Goal: Contribute content

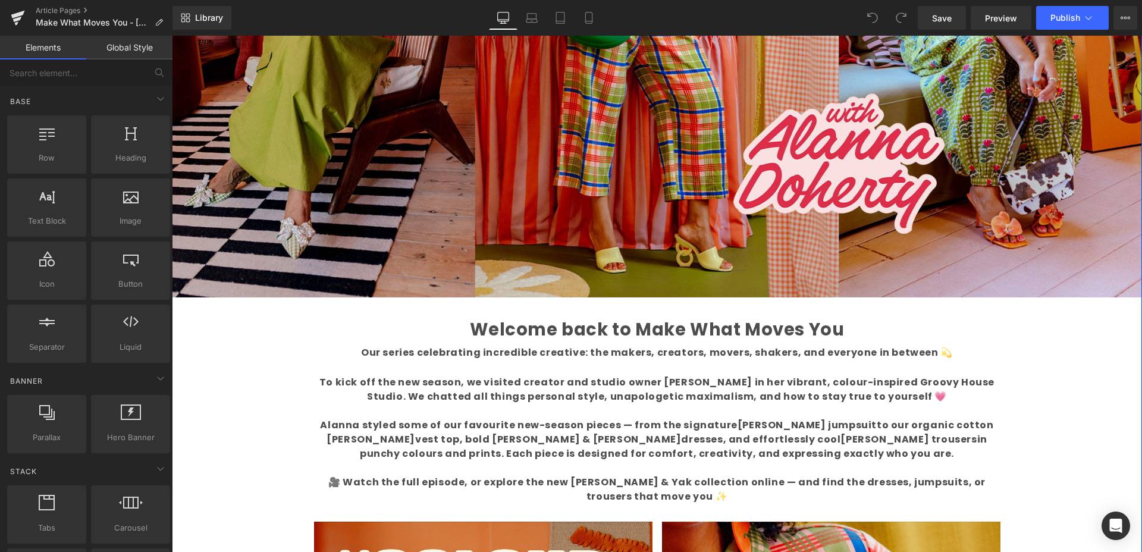
scroll to position [395, 0]
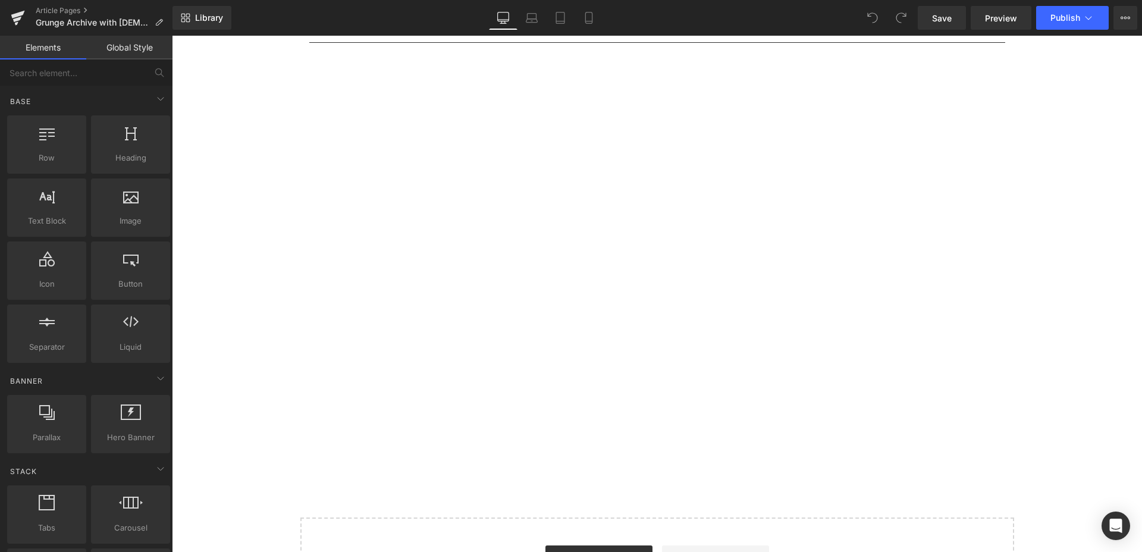
scroll to position [1698, 0]
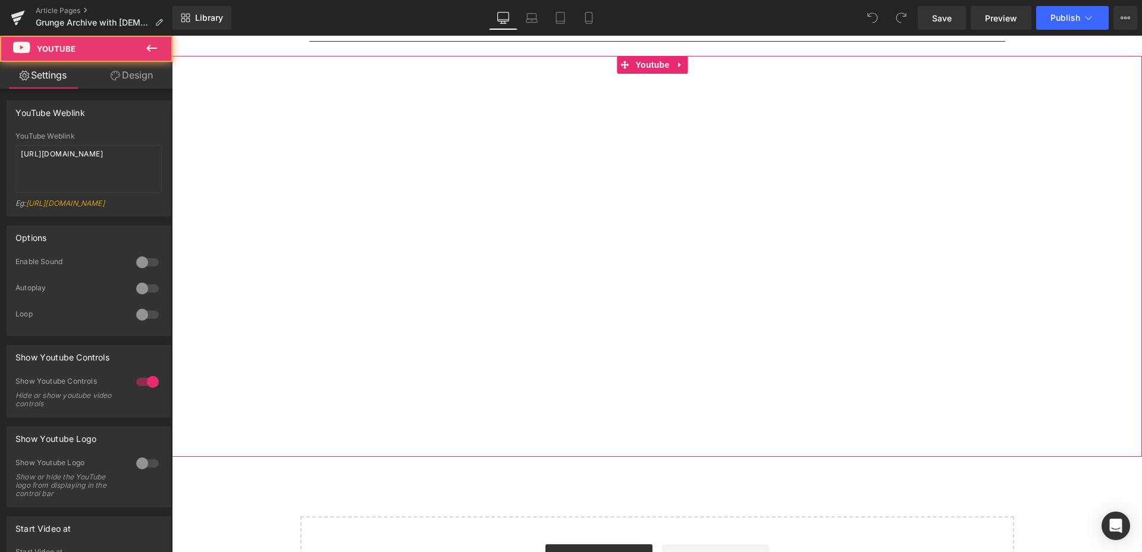
click at [644, 65] on div at bounding box center [657, 256] width 970 height 401
drag, startPoint x: 92, startPoint y: 165, endPoint x: 1, endPoint y: 151, distance: 92.1
click at [1, 149] on div "YouTube Weblink YouTube Weblink [URL][DOMAIN_NAME] Eg: [URL][DOMAIN_NAME]" at bounding box center [89, 154] width 178 height 125
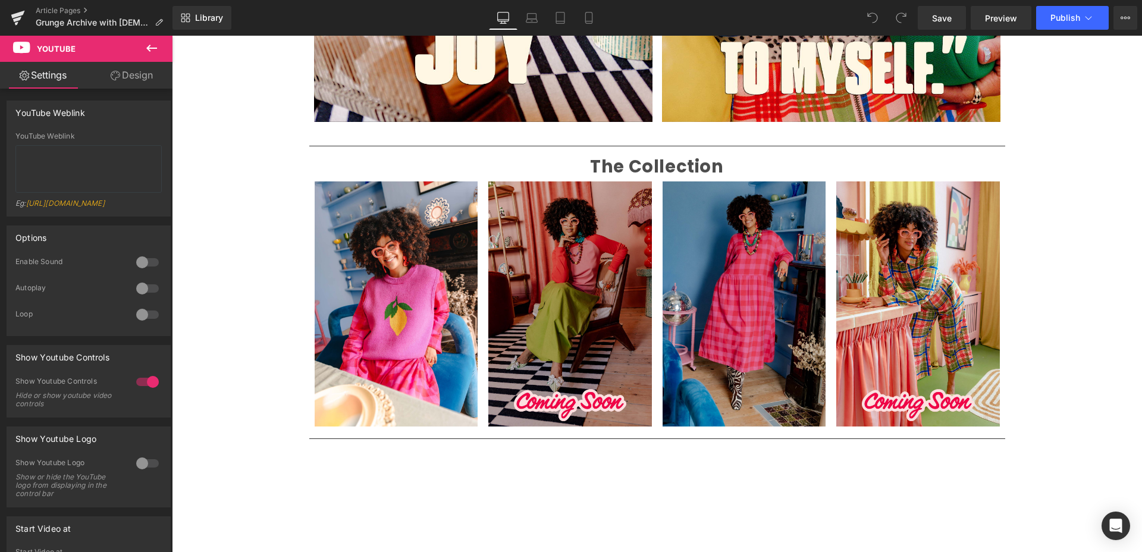
scroll to position [1297, 0]
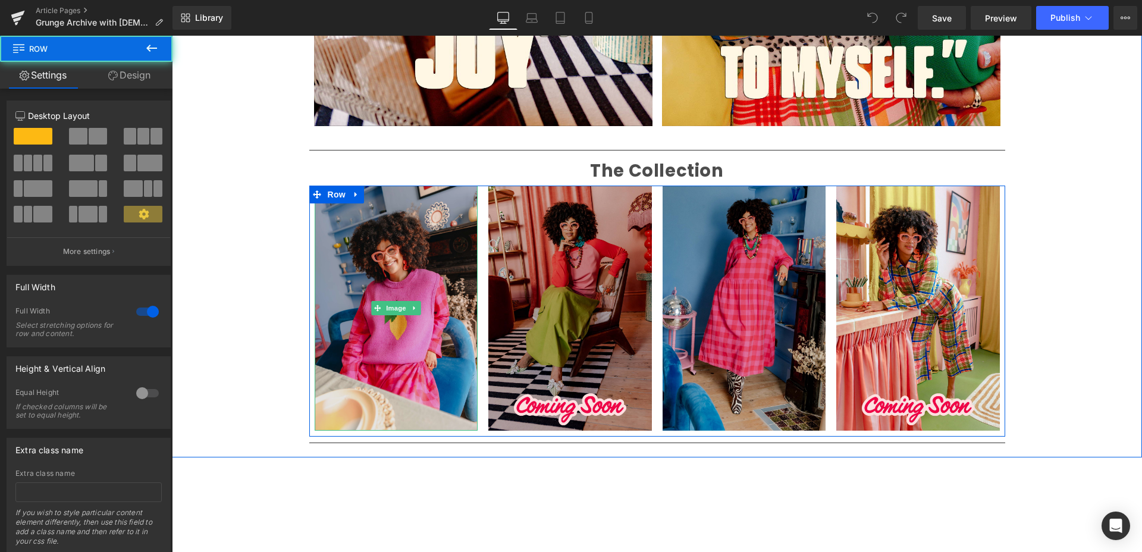
click at [380, 274] on img at bounding box center [397, 308] width 164 height 245
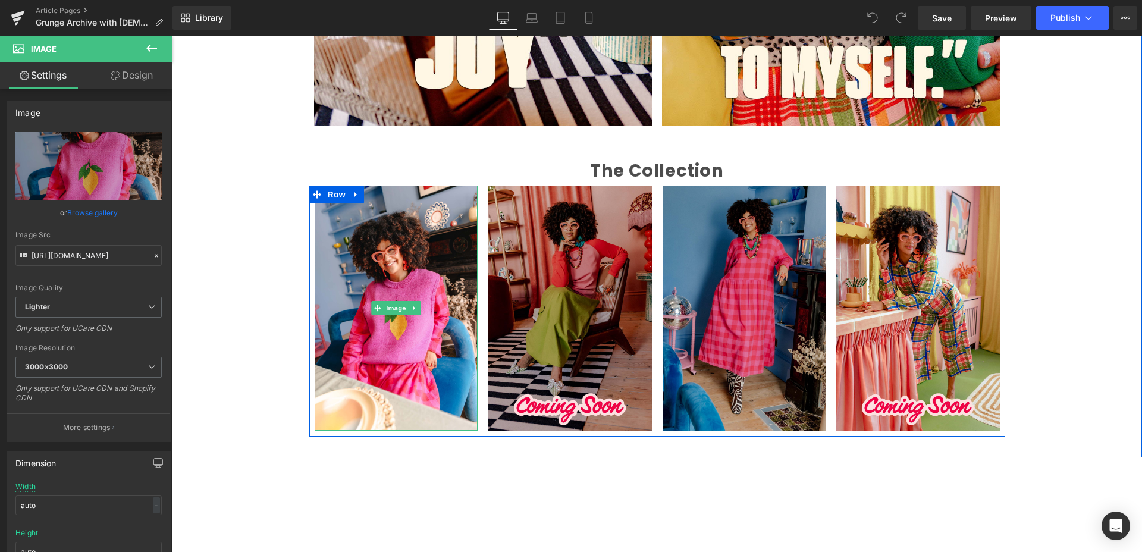
click at [412, 308] on icon at bounding box center [414, 308] width 7 height 7
click at [418, 308] on icon at bounding box center [421, 308] width 7 height 7
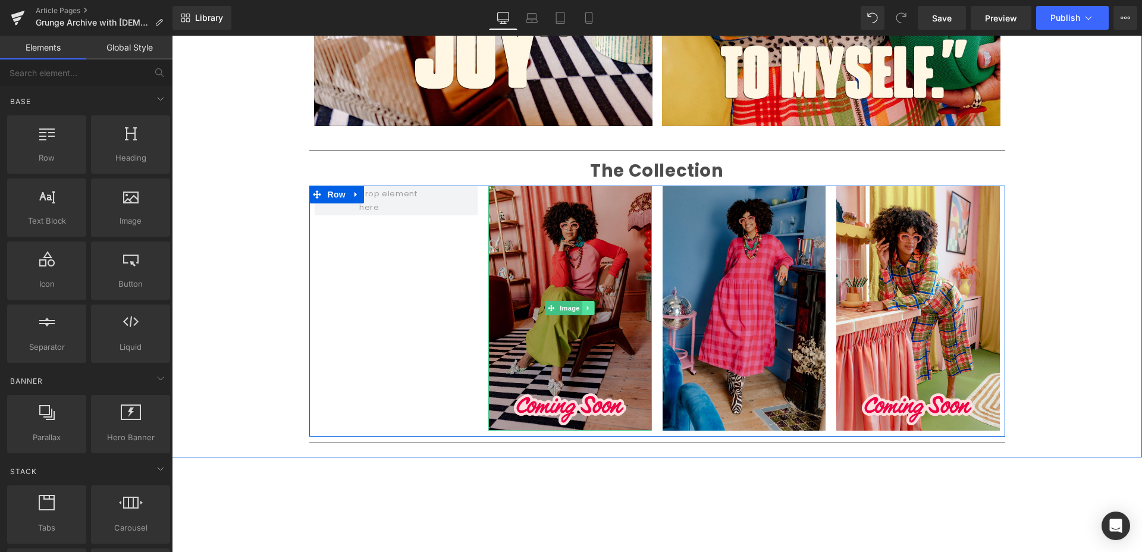
click at [585, 309] on icon at bounding box center [588, 308] width 7 height 7
click at [591, 309] on icon at bounding box center [594, 308] width 7 height 7
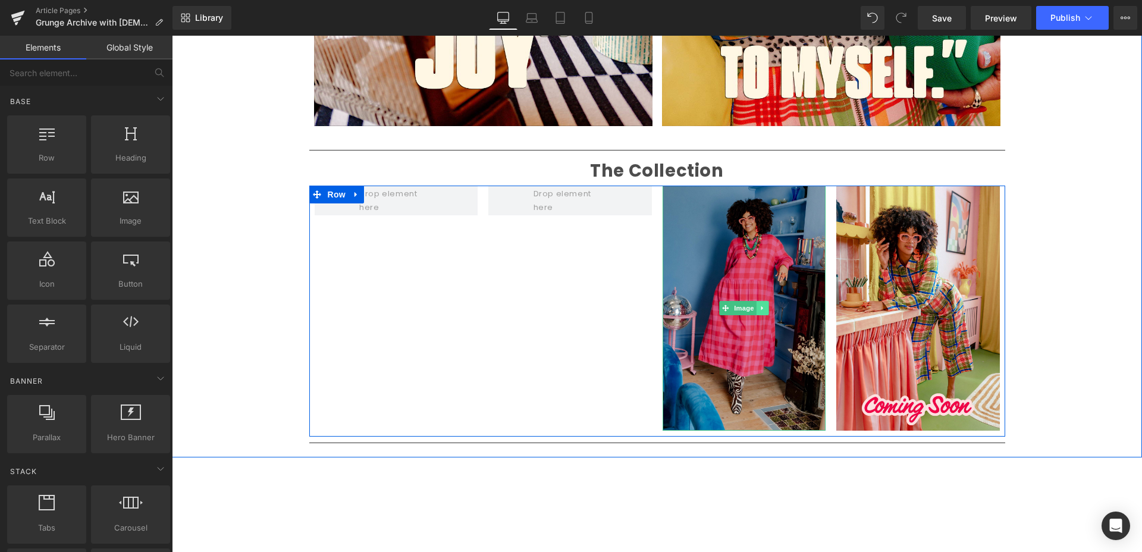
click at [759, 310] on icon at bounding box center [762, 308] width 7 height 7
click at [766, 309] on icon at bounding box center [769, 308] width 7 height 7
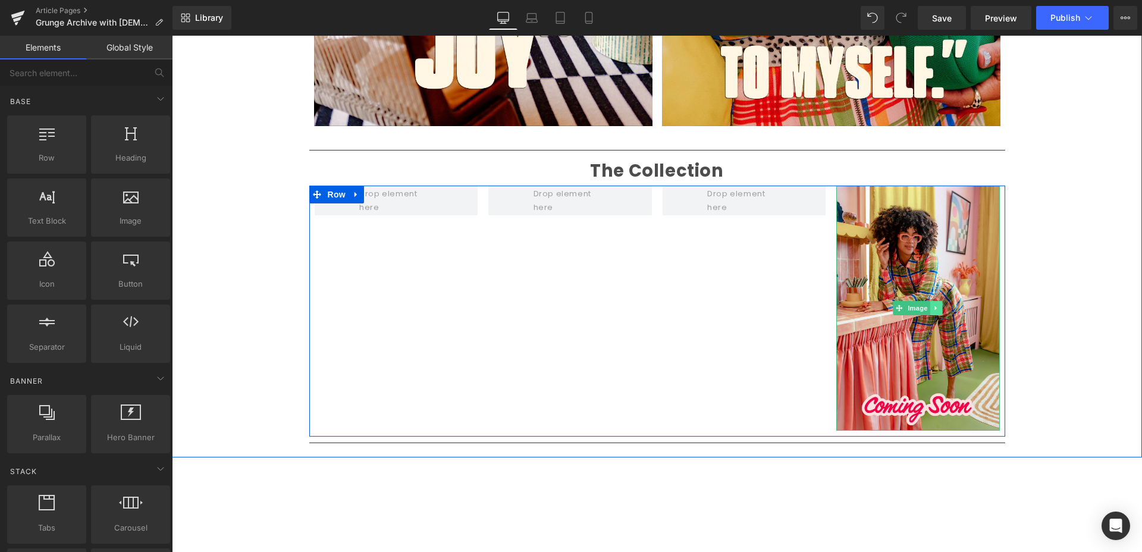
click at [933, 305] on icon at bounding box center [936, 308] width 7 height 7
click at [939, 307] on icon at bounding box center [942, 308] width 7 height 7
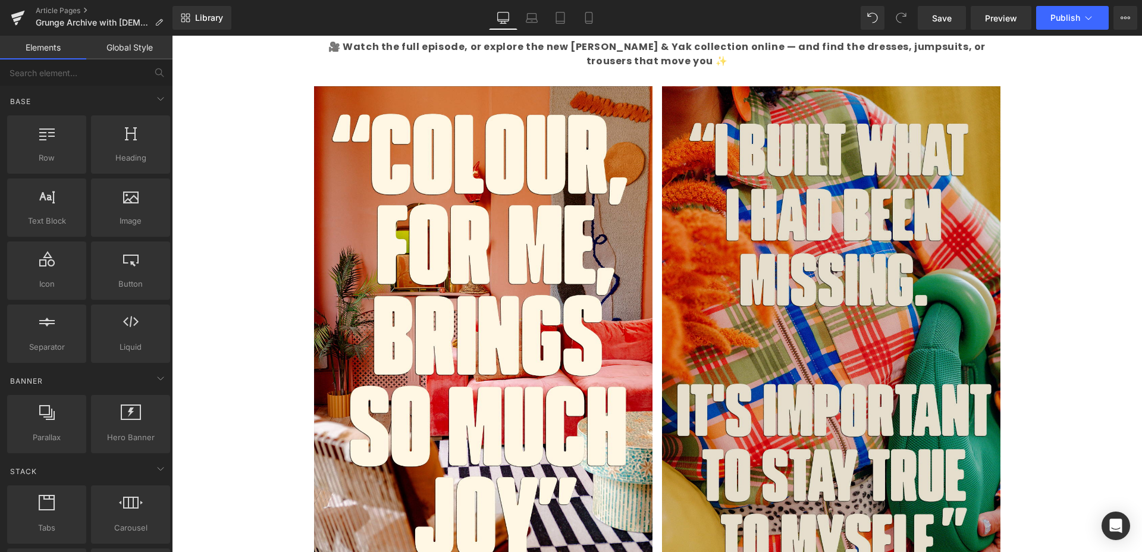
scroll to position [826, 0]
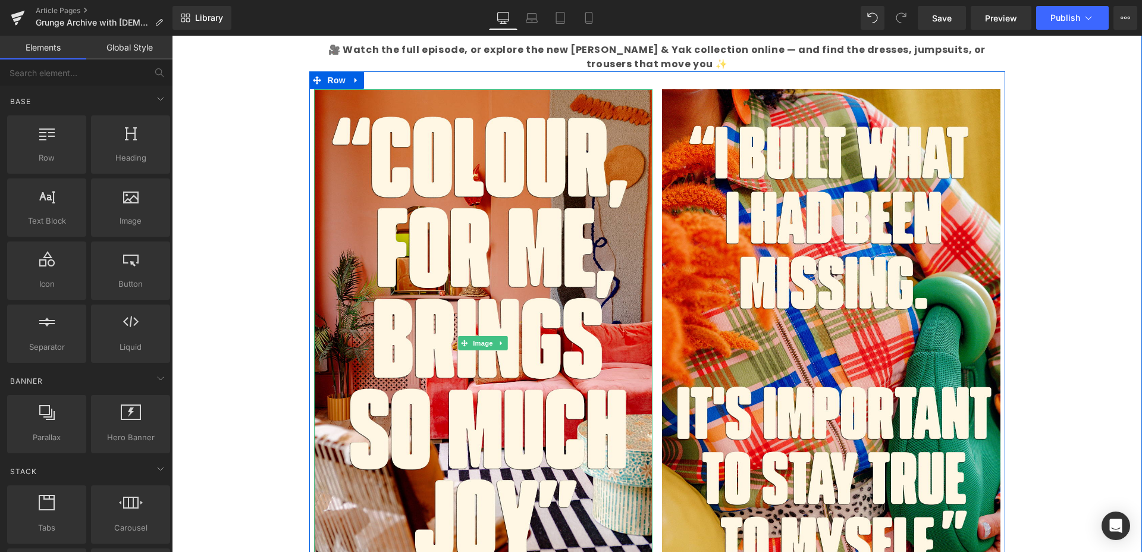
click at [500, 343] on icon at bounding box center [501, 343] width 2 height 4
click at [504, 344] on icon at bounding box center [507, 343] width 7 height 7
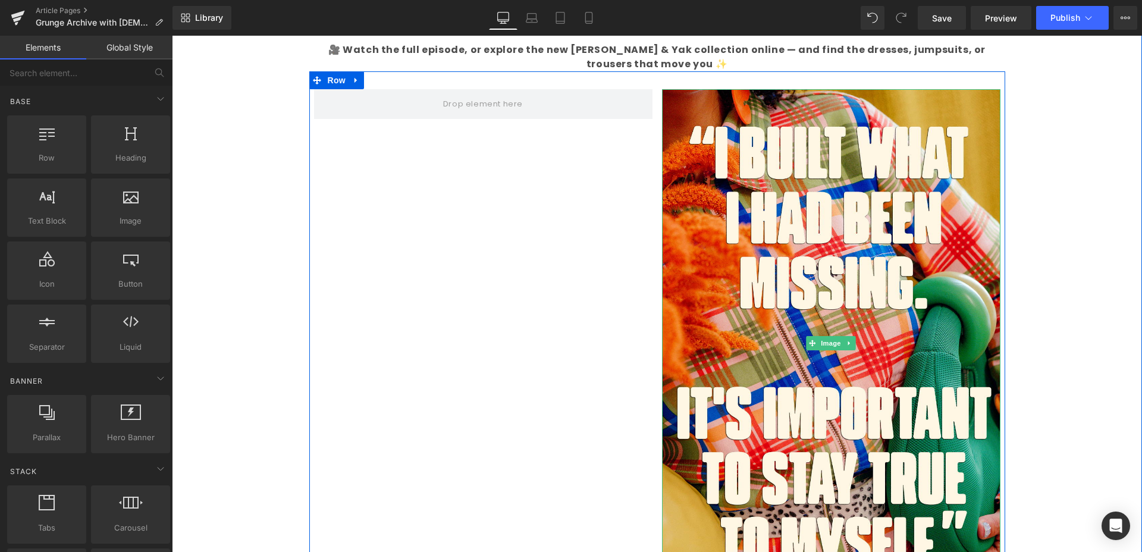
click at [850, 343] on link at bounding box center [850, 343] width 12 height 14
click at [852, 344] on icon at bounding box center [855, 343] width 7 height 7
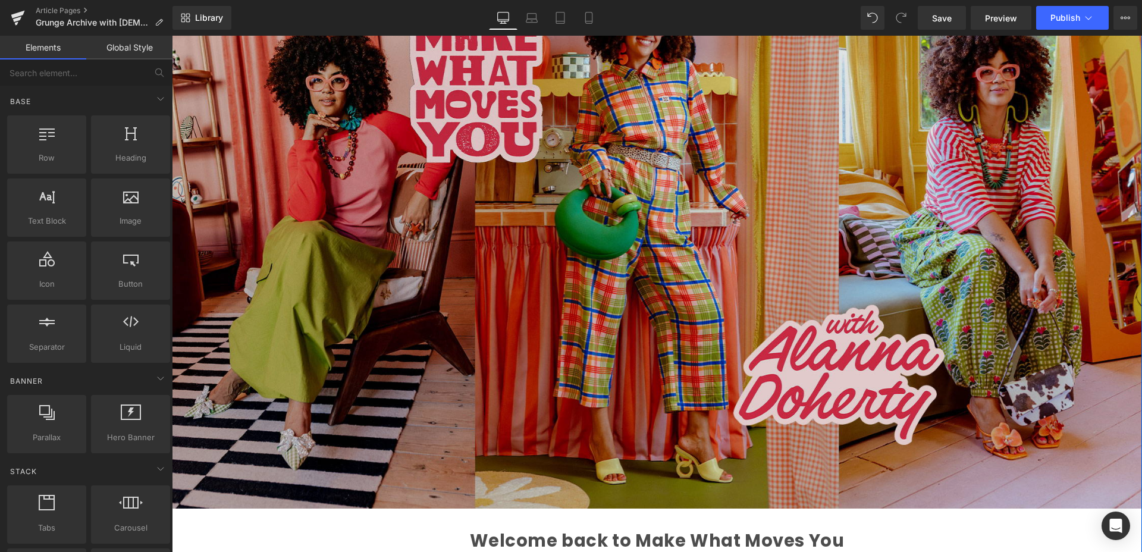
scroll to position [177, 0]
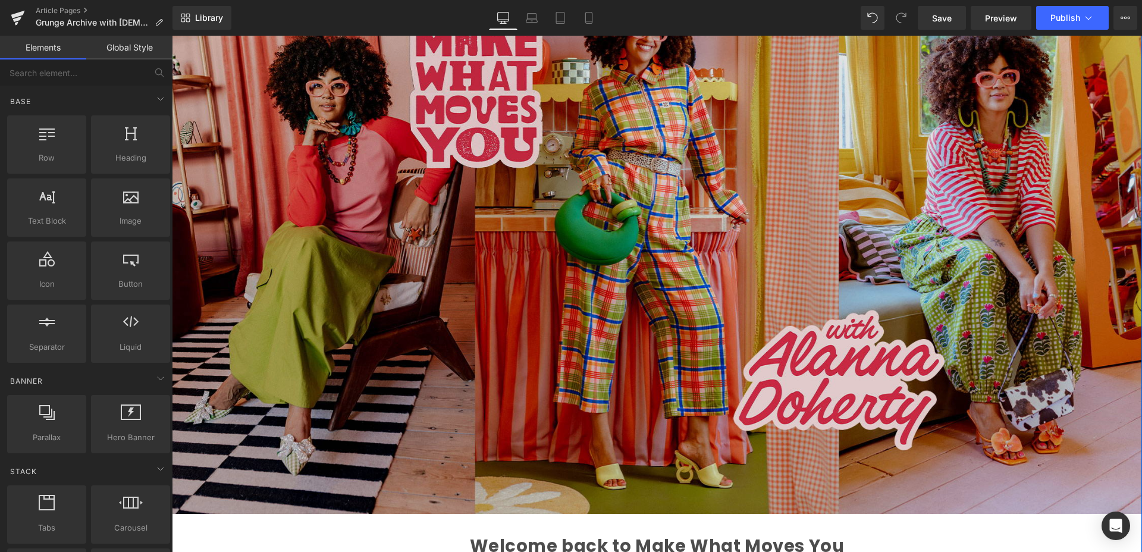
click at [698, 337] on img at bounding box center [657, 241] width 970 height 546
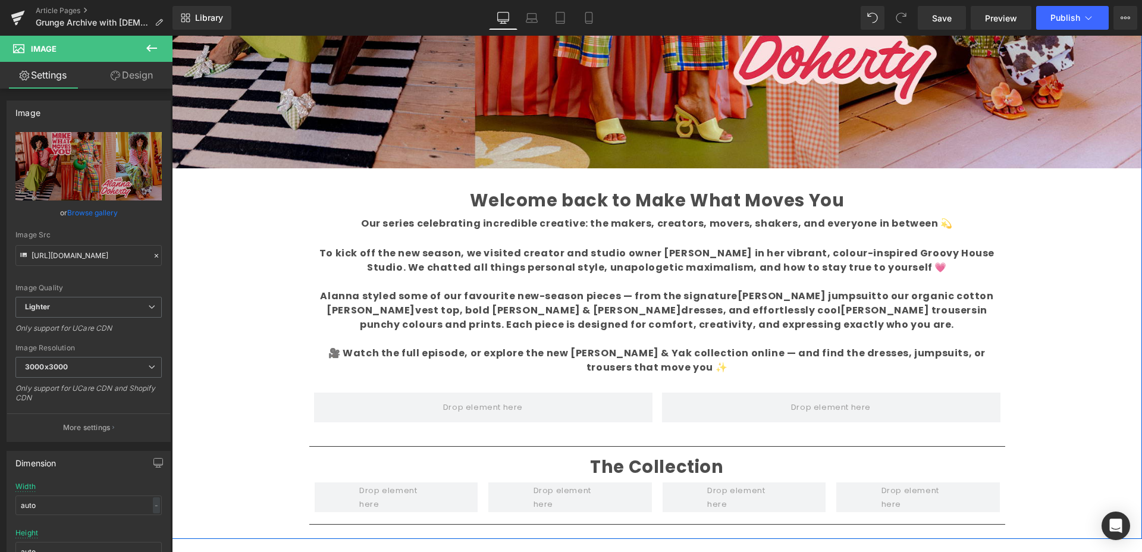
scroll to position [514, 0]
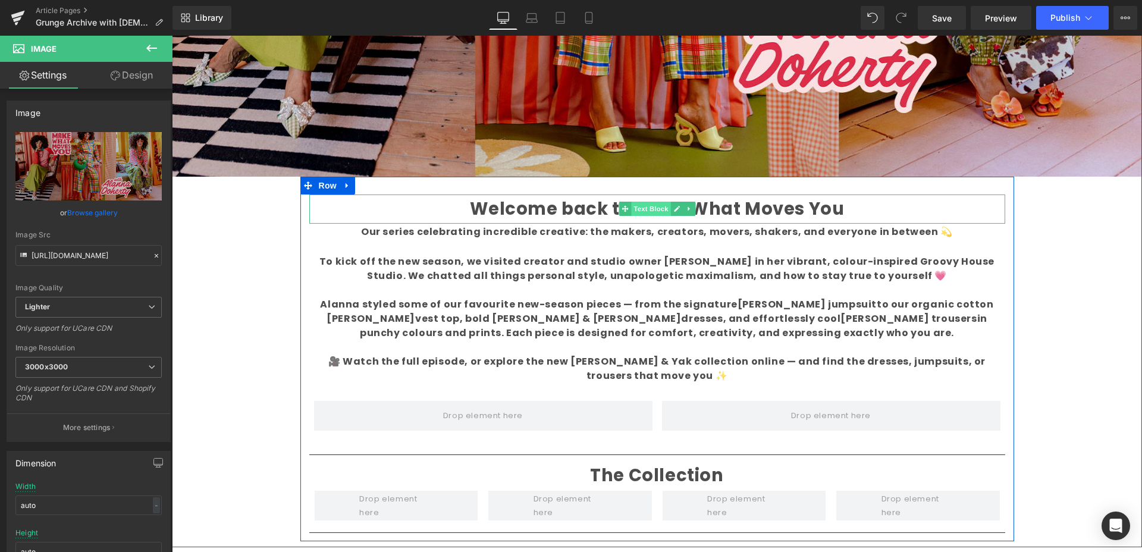
click at [654, 214] on span "Text Block" at bounding box center [650, 209] width 39 height 14
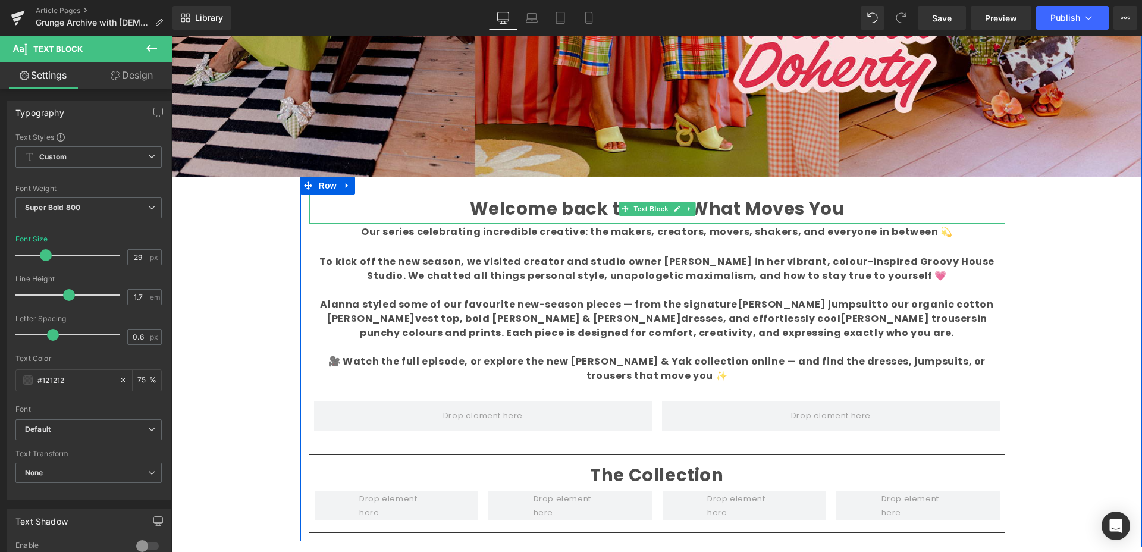
click at [662, 218] on b "Welcome back to Make What Moves You" at bounding box center [657, 209] width 375 height 24
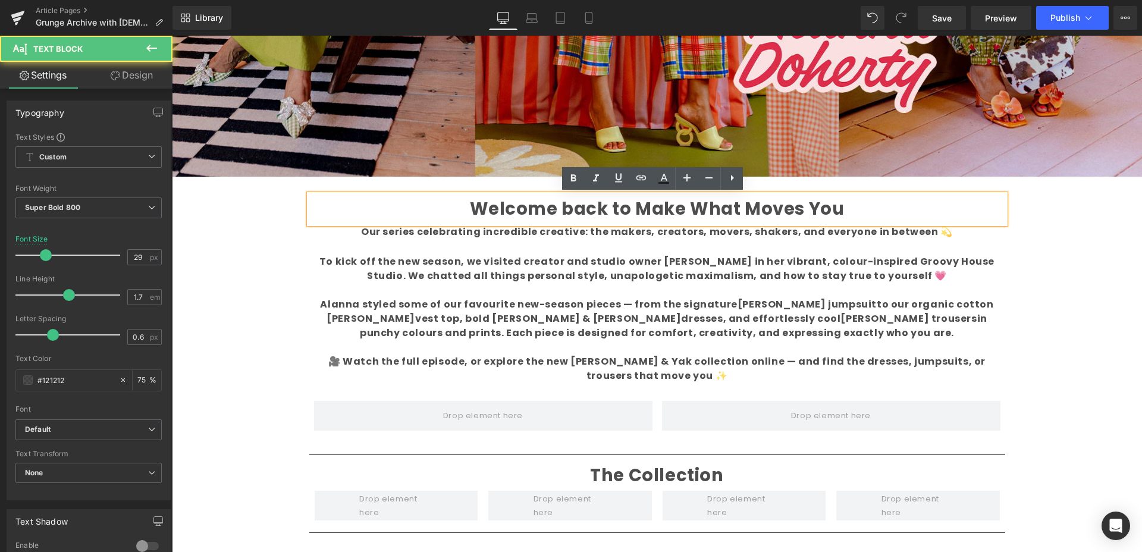
drag, startPoint x: 792, startPoint y: 212, endPoint x: 798, endPoint y: 213, distance: 6.0
click at [792, 212] on b "Welcome back to Make What Moves You" at bounding box center [657, 209] width 375 height 24
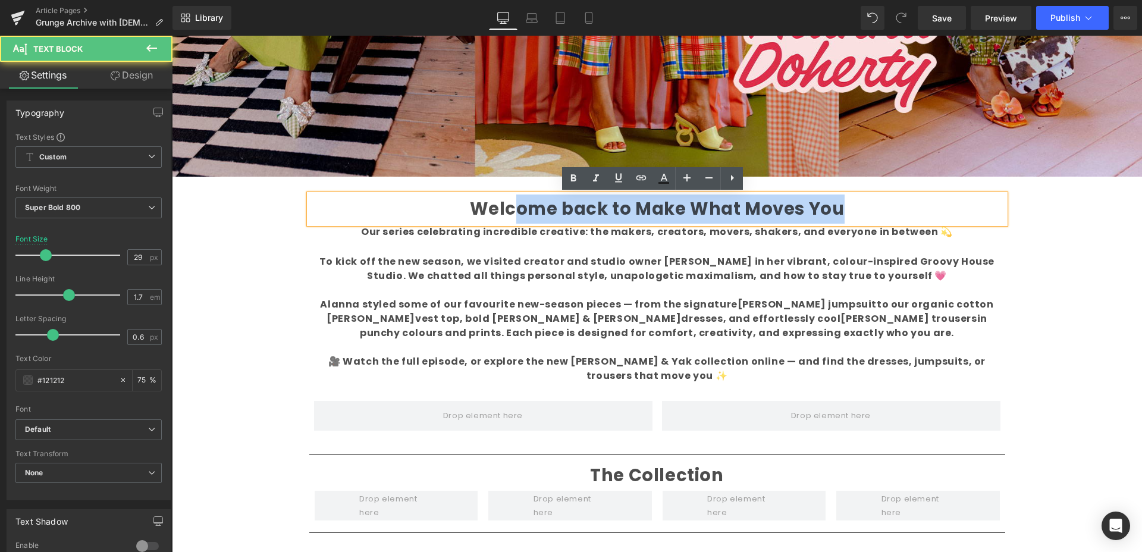
drag, startPoint x: 789, startPoint y: 209, endPoint x: 509, endPoint y: 211, distance: 280.2
click at [509, 211] on p "Welcome back to Make What Moves You" at bounding box center [657, 209] width 696 height 29
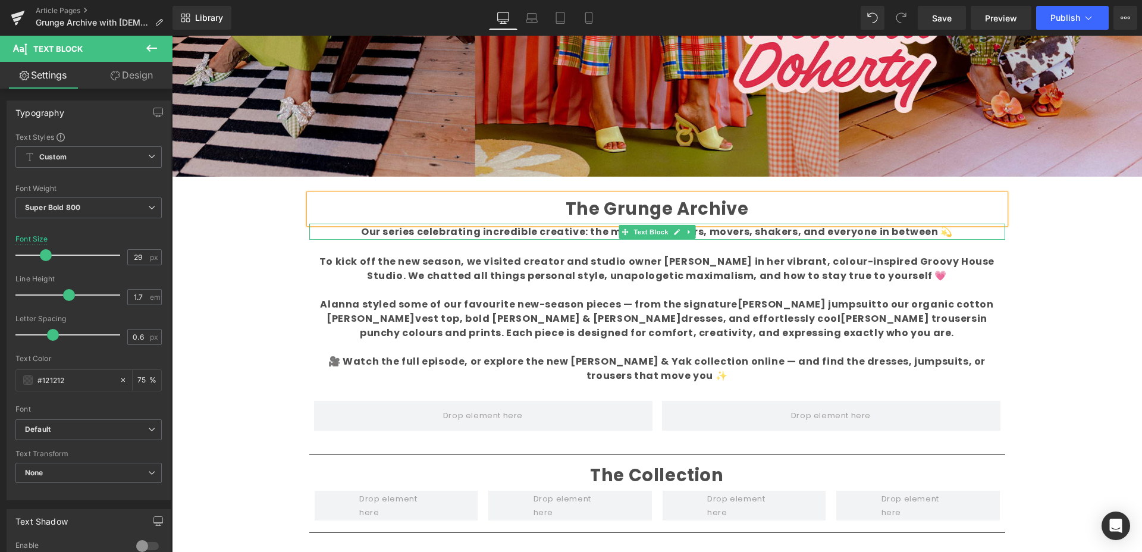
click at [569, 233] on b "Our series celebrating incredible creative: the makers, creators, movers, shake…" at bounding box center [657, 232] width 592 height 14
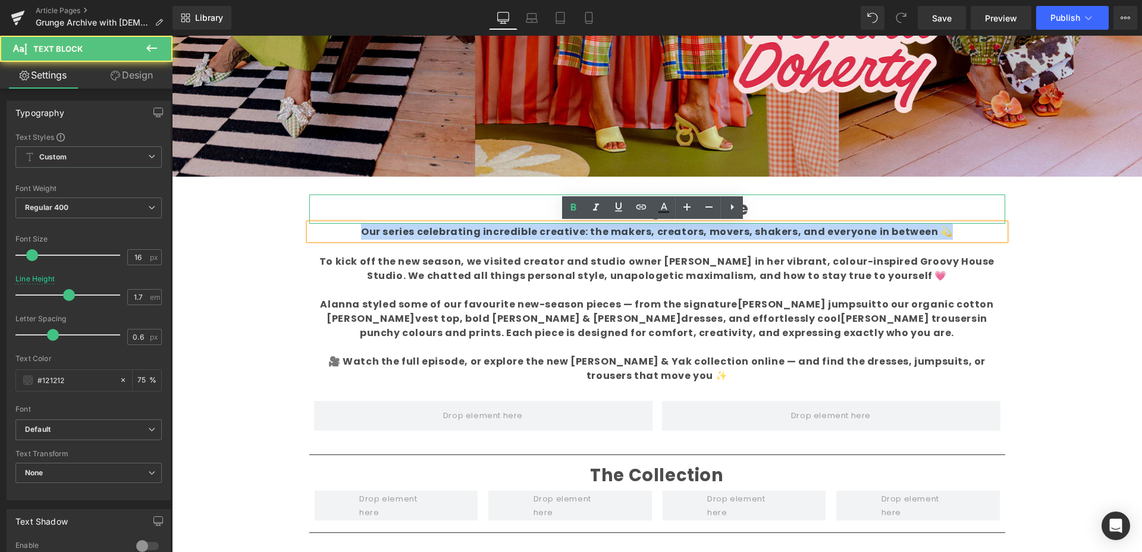
drag, startPoint x: 932, startPoint y: 231, endPoint x: 576, endPoint y: 220, distance: 356.5
click at [575, 219] on div "The Grunge Archive Text Block Our series celebrating incredible creative: the m…" at bounding box center [657, 367] width 714 height 344
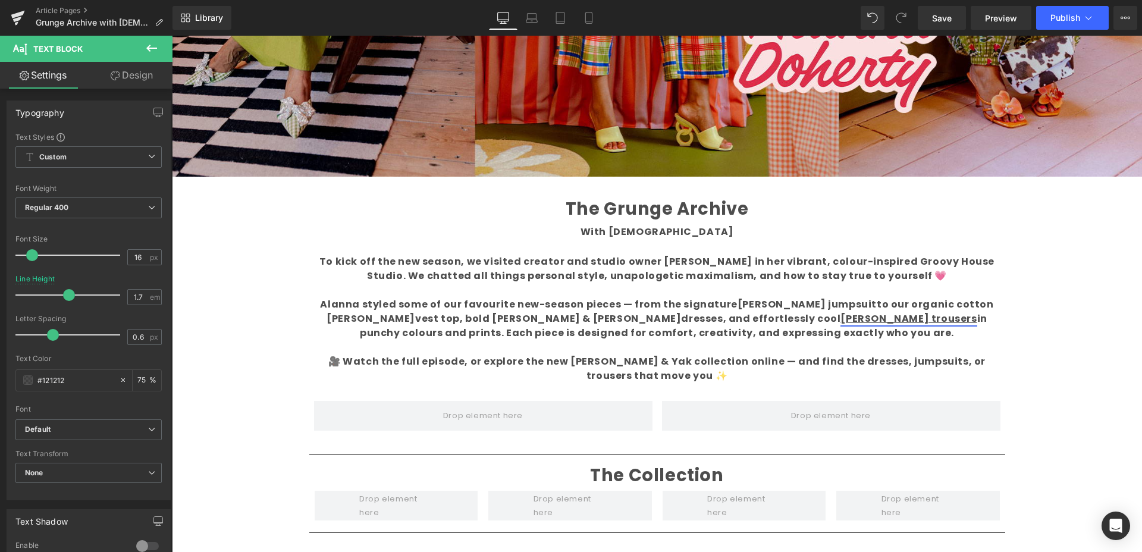
click at [841, 316] on link "[PERSON_NAME] trousers" at bounding box center [909, 319] width 136 height 14
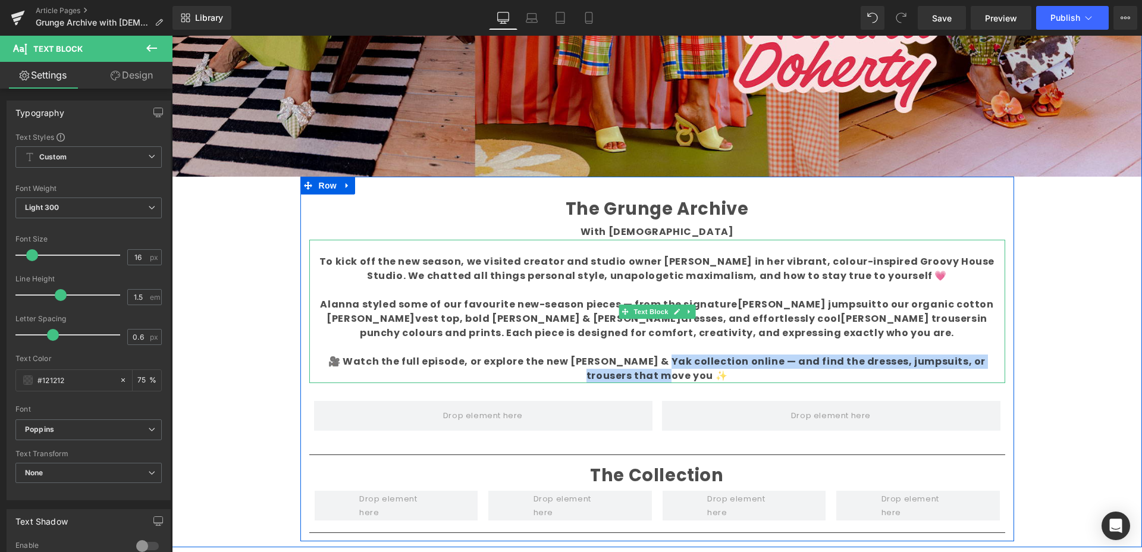
drag, startPoint x: 663, startPoint y: 371, endPoint x: 623, endPoint y: 363, distance: 40.6
click at [623, 363] on p "To kick off the new season, we visited creator and studio owner [PERSON_NAME] i…" at bounding box center [657, 319] width 696 height 128
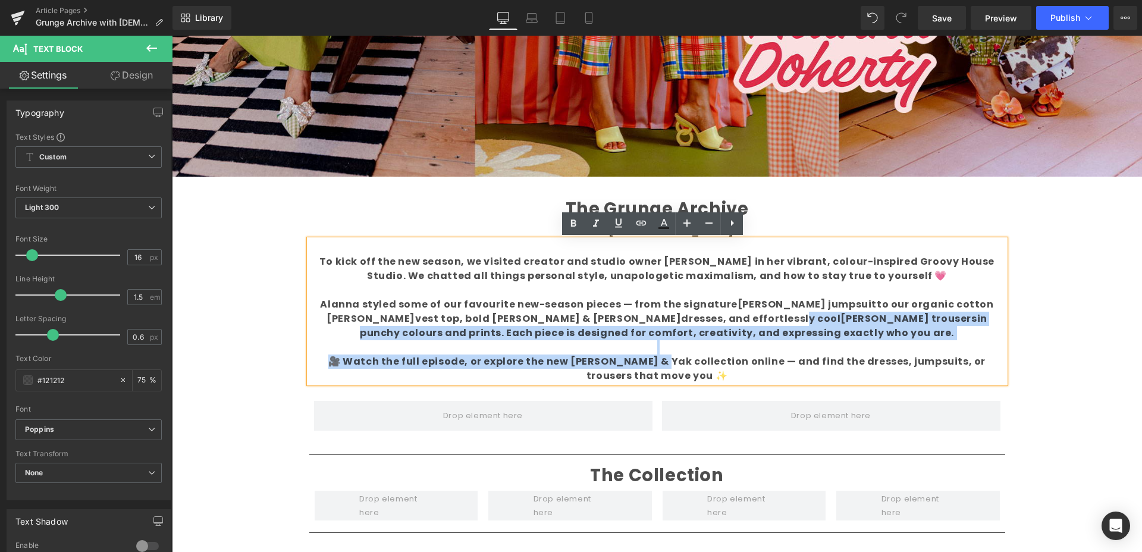
drag, startPoint x: 623, startPoint y: 363, endPoint x: 530, endPoint y: 328, distance: 99.8
click at [490, 319] on p "To kick off the new season, we visited creator and studio owner [PERSON_NAME] i…" at bounding box center [657, 319] width 696 height 128
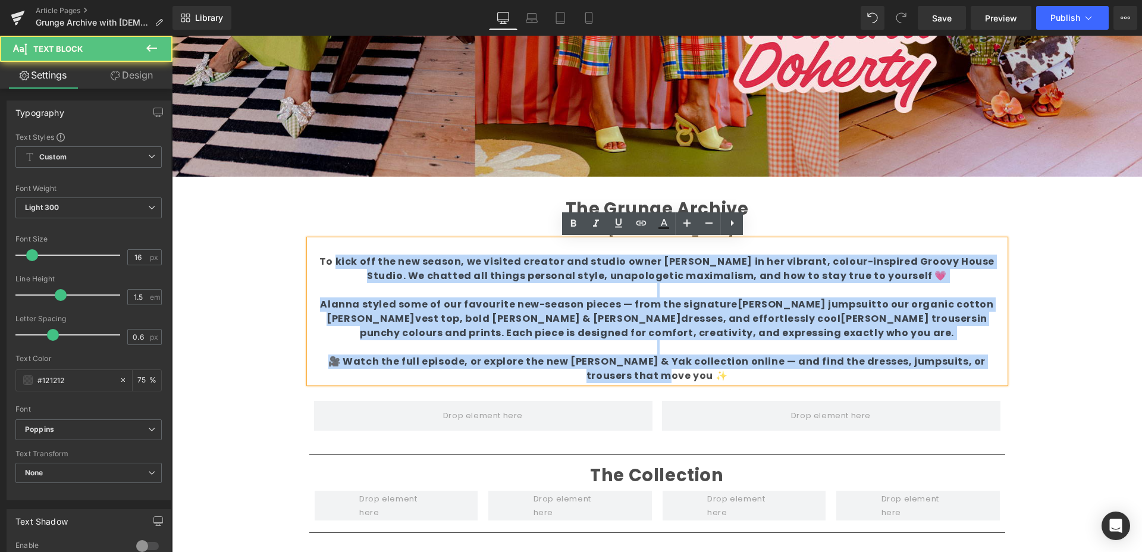
drag, startPoint x: 645, startPoint y: 374, endPoint x: 324, endPoint y: 256, distance: 342.7
click at [325, 256] on p "To kick off the new season, we visited creator and studio owner [PERSON_NAME] i…" at bounding box center [657, 319] width 696 height 128
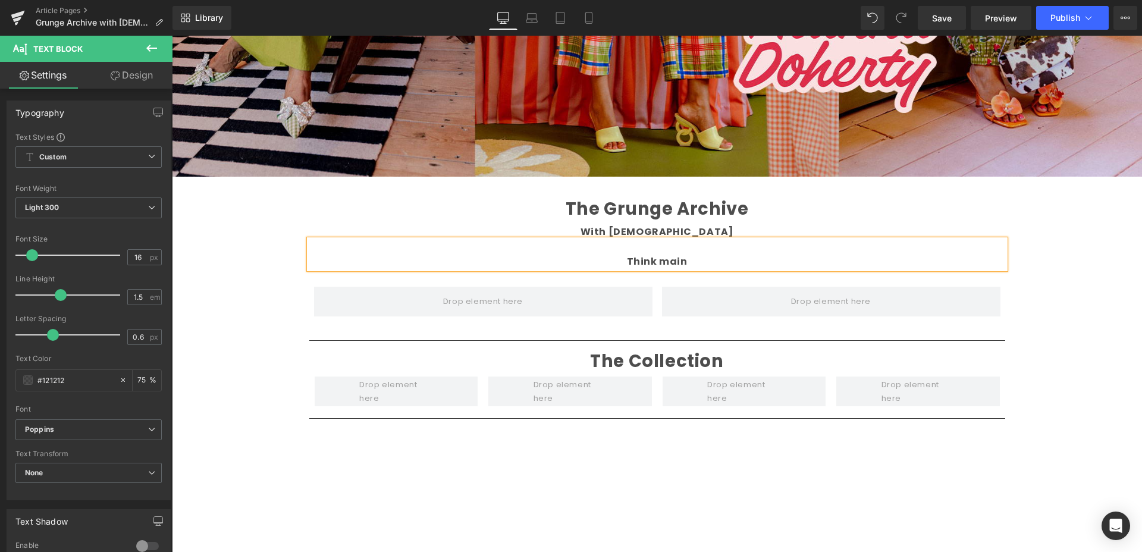
click at [682, 262] on p "Think main" at bounding box center [657, 262] width 696 height 14
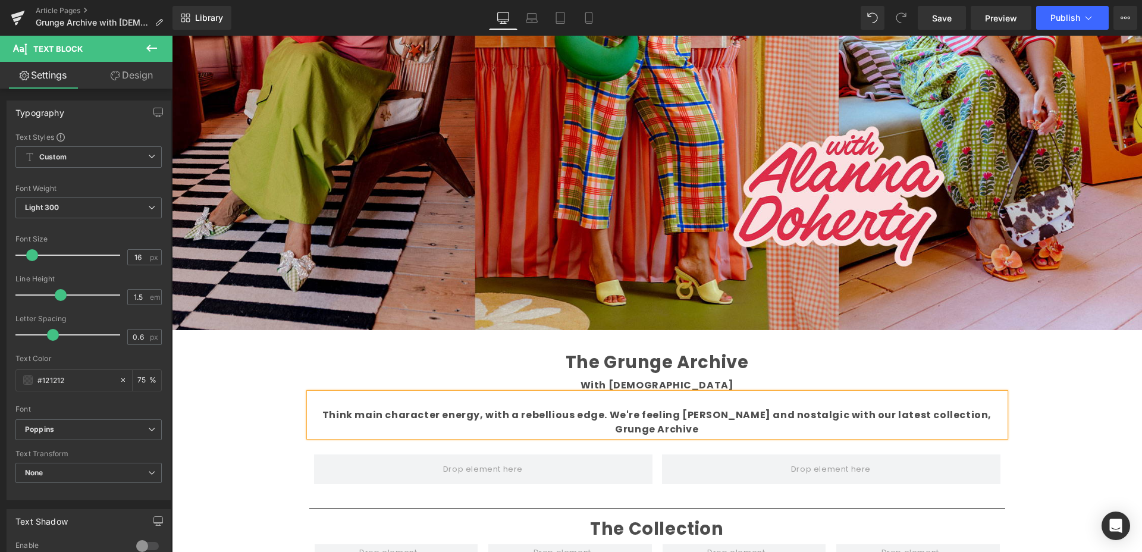
scroll to position [361, 0]
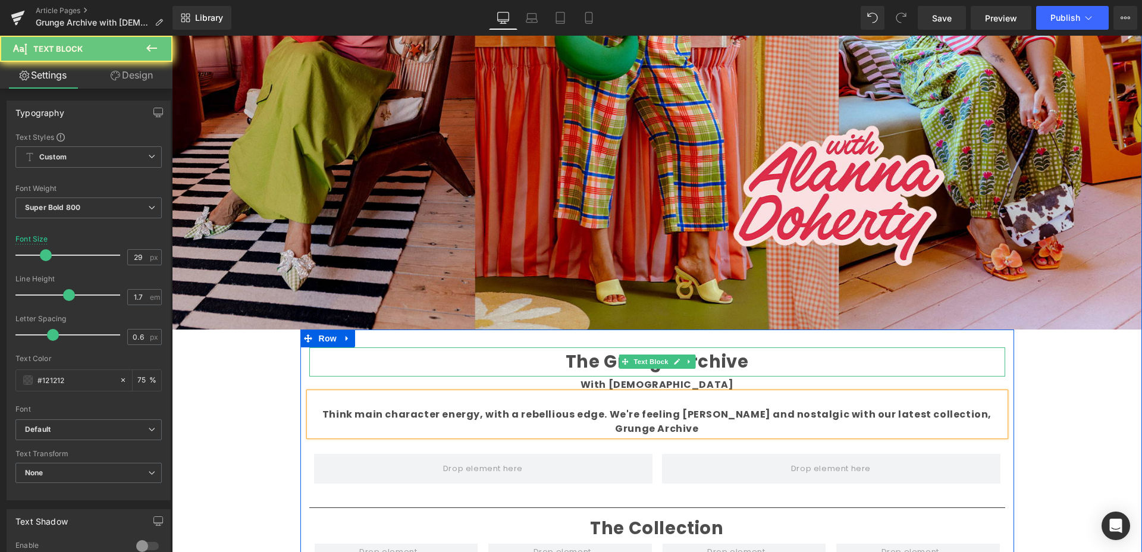
click at [747, 358] on p "The Grunge Archive" at bounding box center [657, 361] width 696 height 29
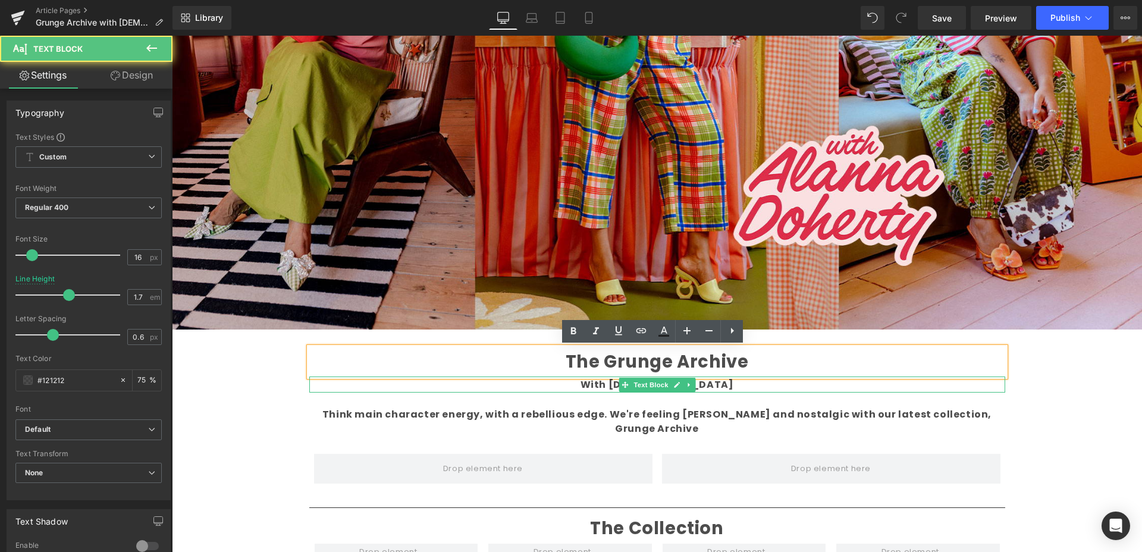
drag, startPoint x: 701, startPoint y: 384, endPoint x: 689, endPoint y: 383, distance: 12.0
click at [704, 384] on p "With [DEMOGRAPHIC_DATA]" at bounding box center [657, 385] width 696 height 16
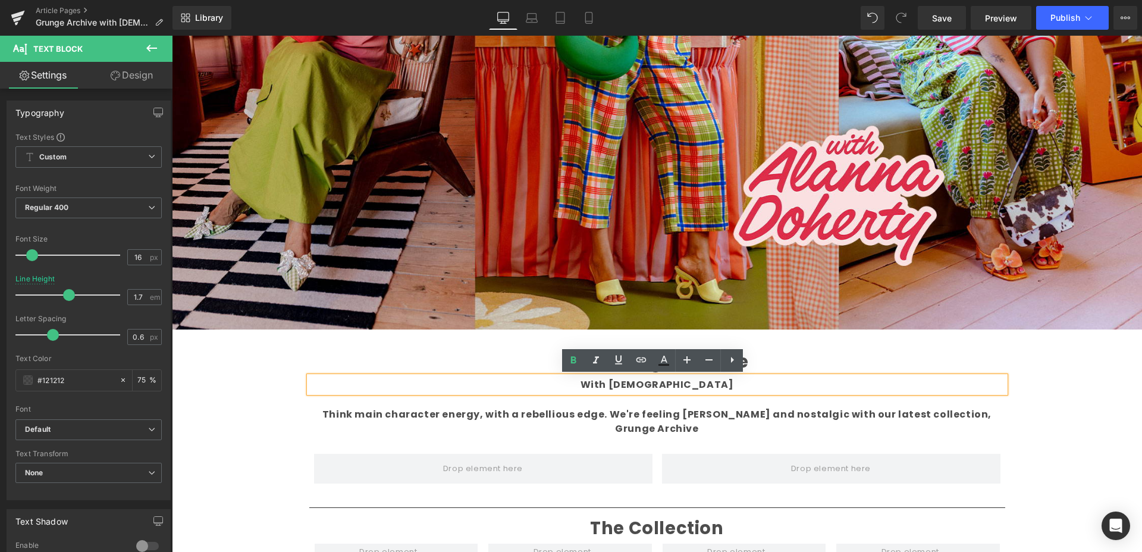
drag, startPoint x: 729, startPoint y: 388, endPoint x: 688, endPoint y: 380, distance: 41.9
click at [729, 387] on p "With [DEMOGRAPHIC_DATA]" at bounding box center [657, 385] width 696 height 16
click at [770, 363] on p "The Grunge Archive" at bounding box center [657, 361] width 696 height 29
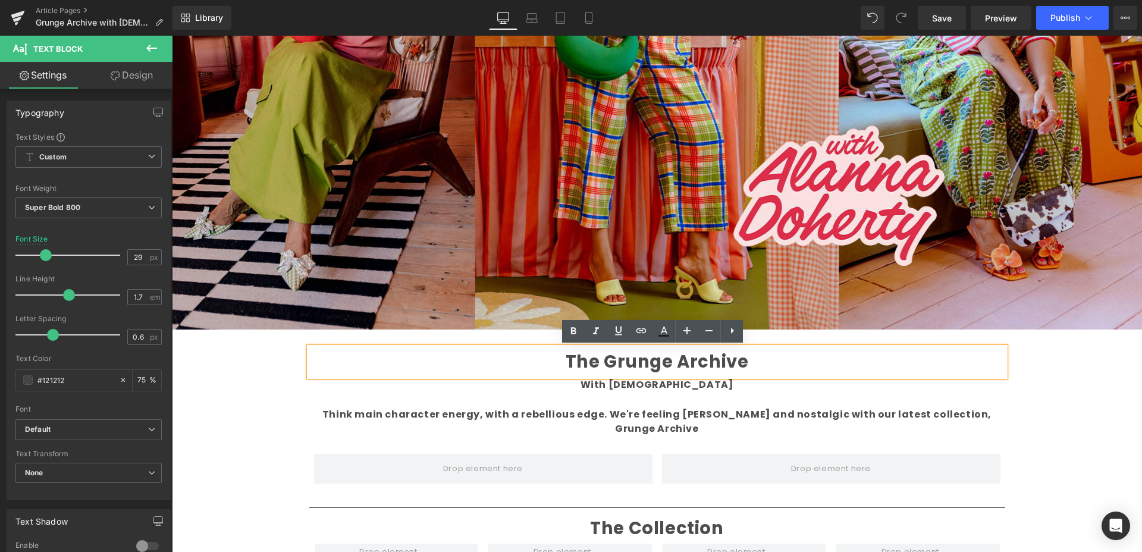
click at [601, 361] on b "The Grunge Archive" at bounding box center [657, 362] width 183 height 24
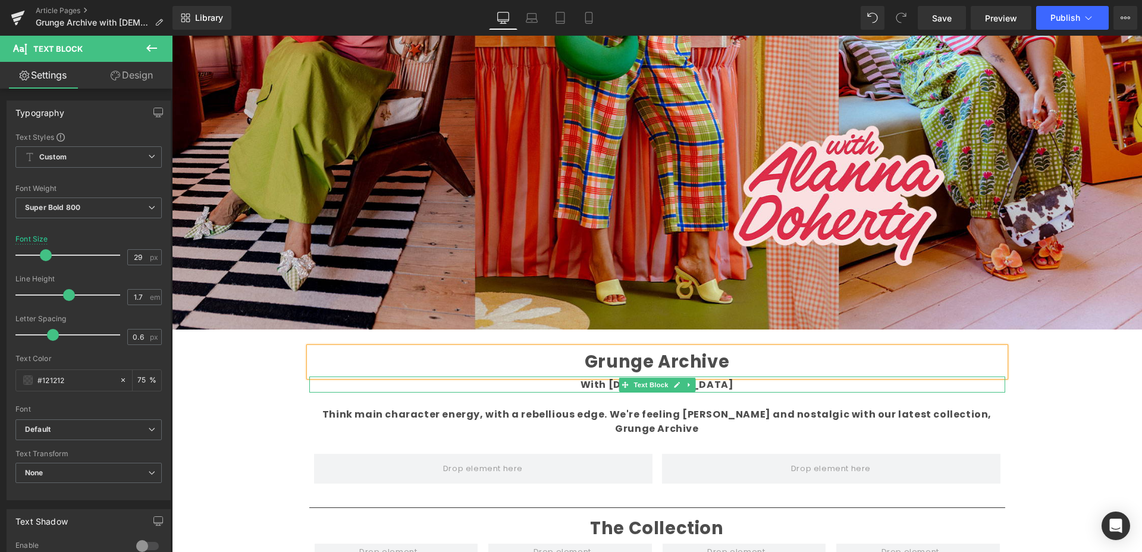
click at [702, 384] on p "With [DEMOGRAPHIC_DATA]" at bounding box center [657, 385] width 696 height 16
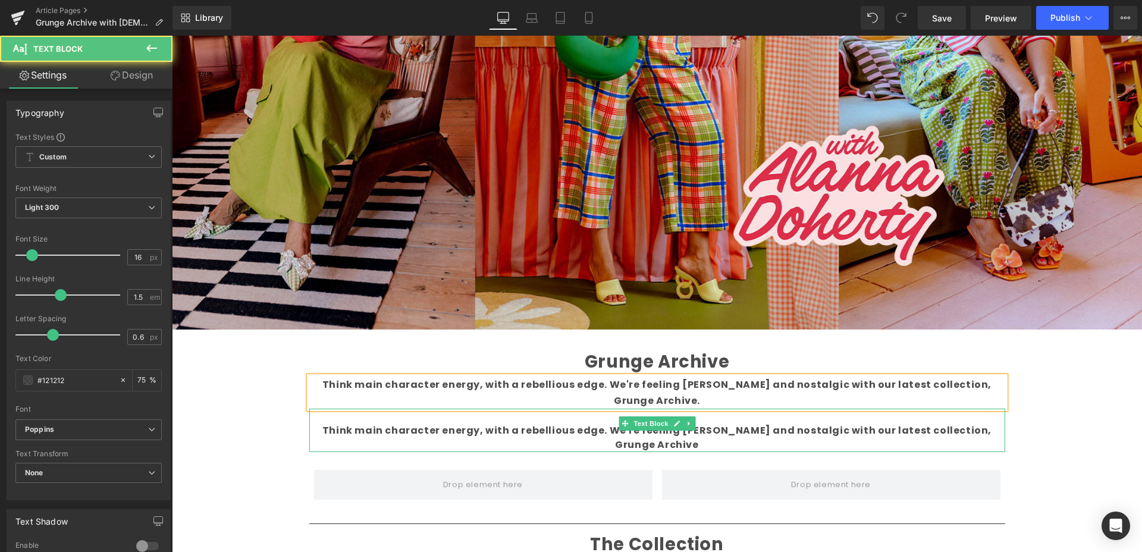
click at [481, 424] on b "Think main character energy, with a rebellious edge. We're feeling [PERSON_NAME…" at bounding box center [656, 438] width 669 height 28
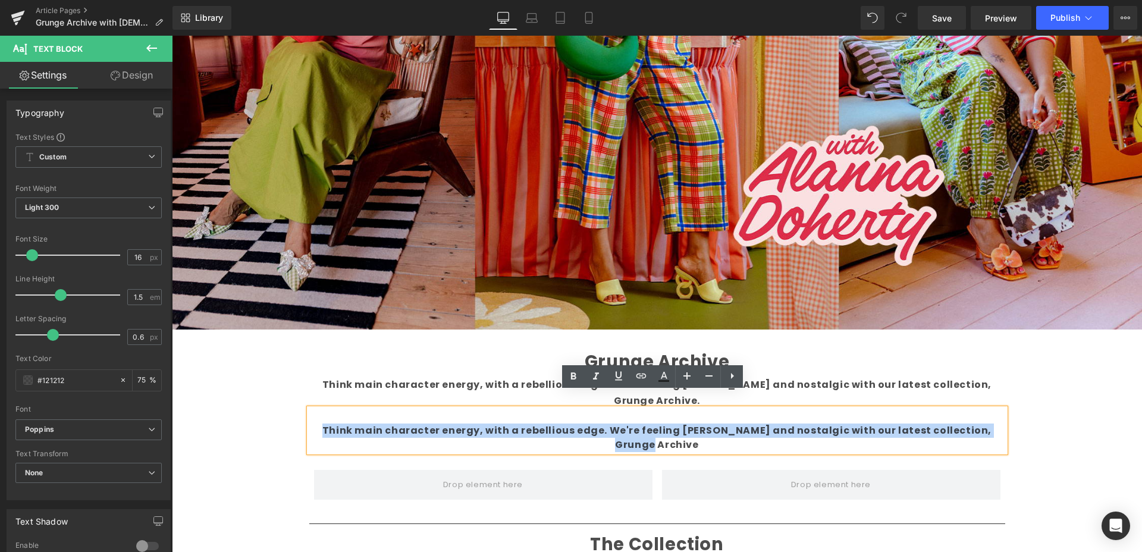
drag, startPoint x: 324, startPoint y: 414, endPoint x: 976, endPoint y: 409, distance: 652.0
click at [986, 424] on p "Think main character energy, with a rebellious edge. We're feeling [PERSON_NAME…" at bounding box center [657, 438] width 696 height 29
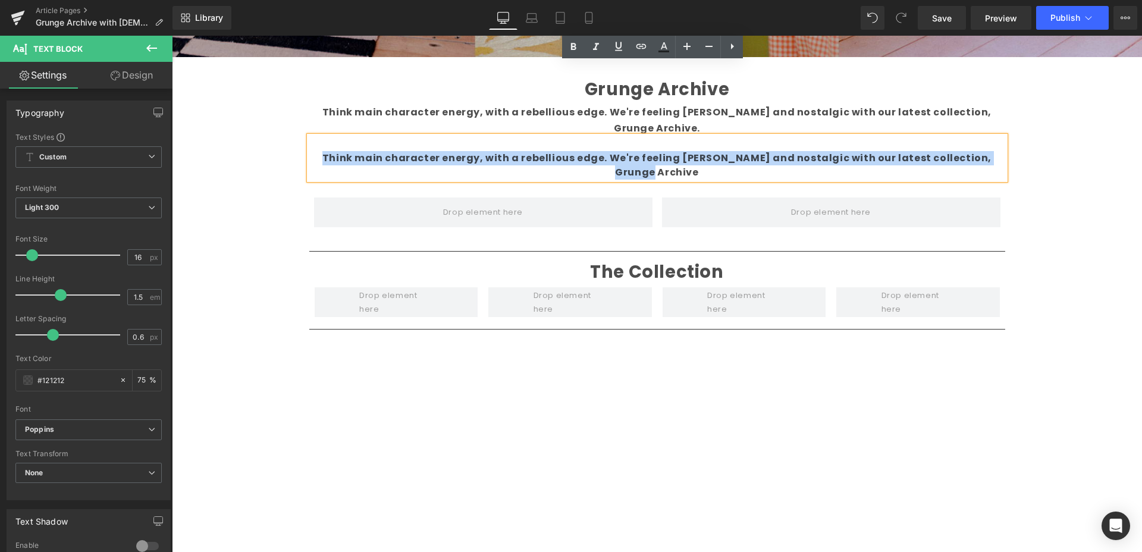
scroll to position [437, 0]
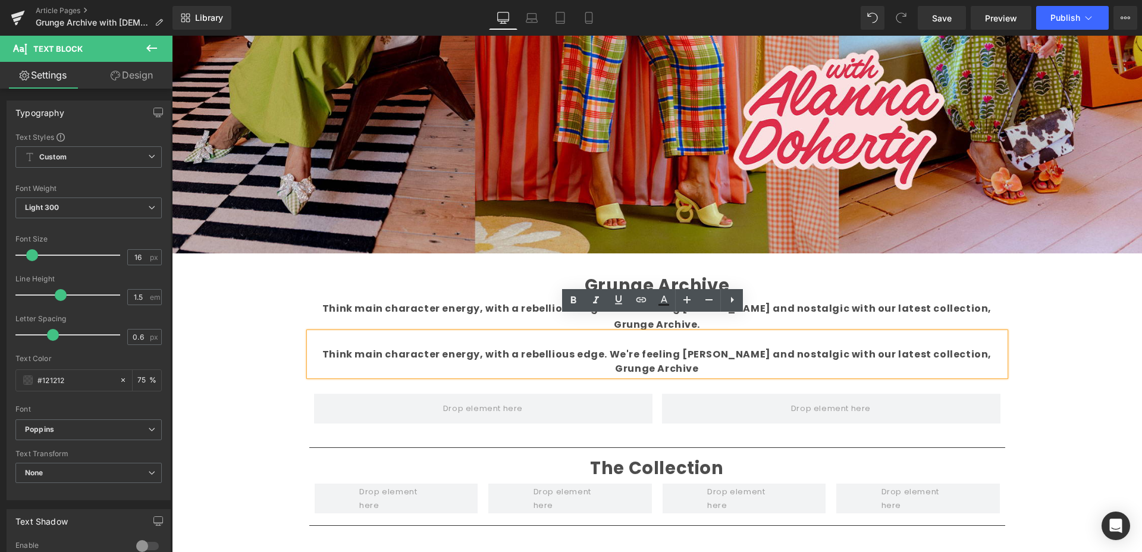
click at [873, 347] on b "Think main character energy, with a rebellious edge. We're feeling [PERSON_NAME…" at bounding box center [656, 361] width 669 height 28
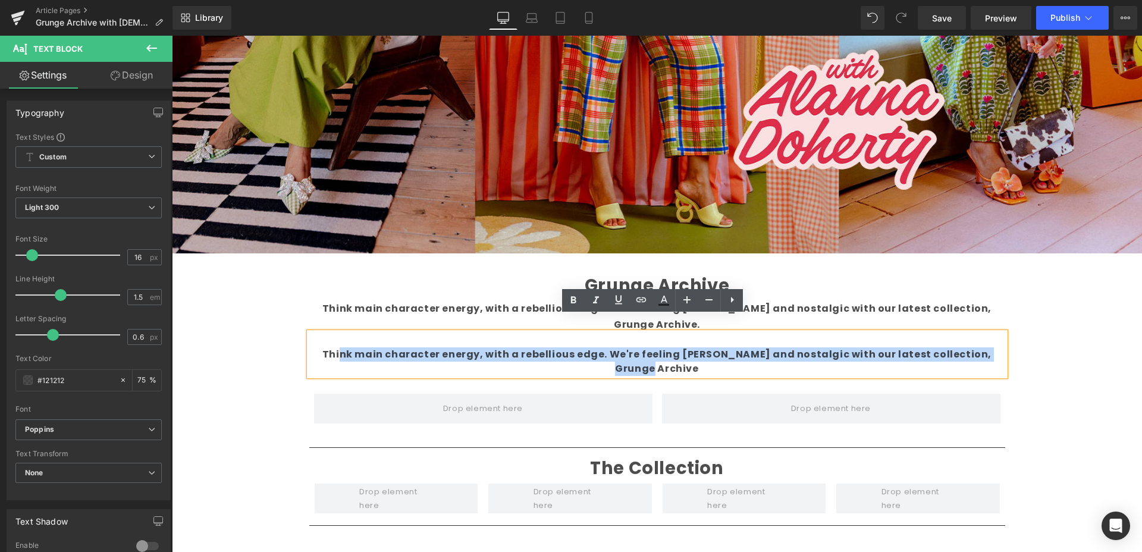
drag, startPoint x: 985, startPoint y: 337, endPoint x: 341, endPoint y: 337, distance: 643.7
click at [341, 347] on p "Think main character energy, with a rebellious edge. We're feeling [PERSON_NAME…" at bounding box center [657, 361] width 696 height 29
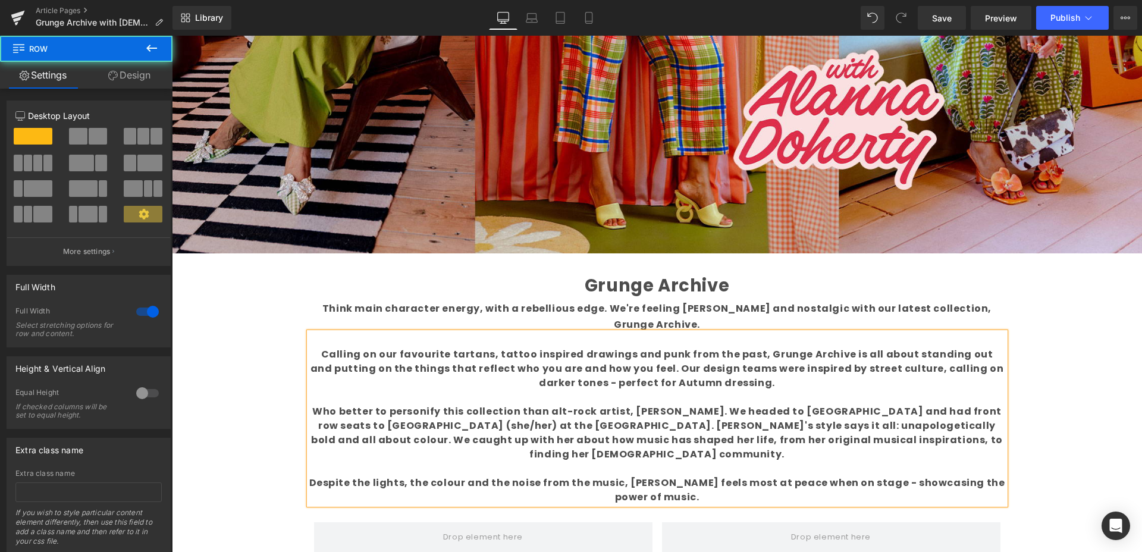
click at [1117, 427] on div "Liquid Image Welcome back to Make What Moves You Text Block Our series celebrat…" at bounding box center [657, 184] width 970 height 955
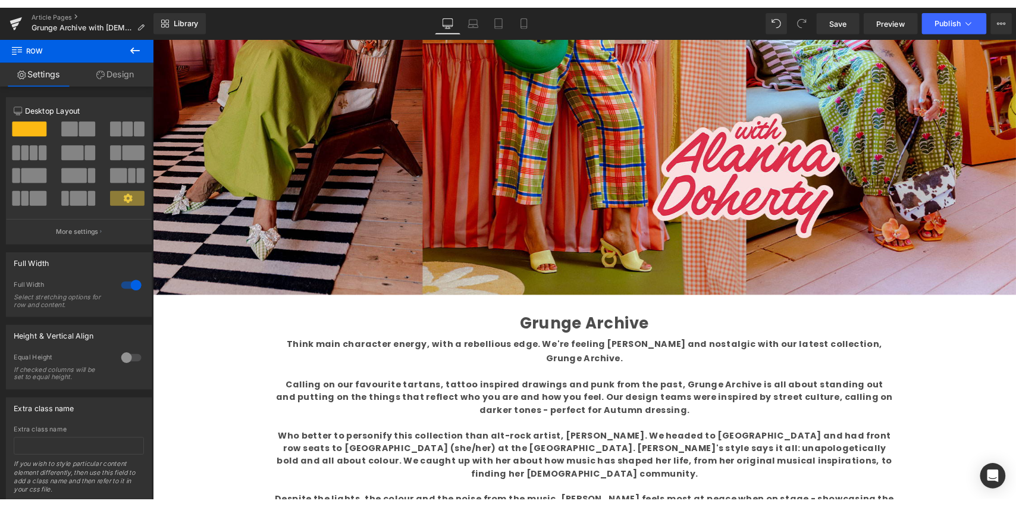
scroll to position [362, 0]
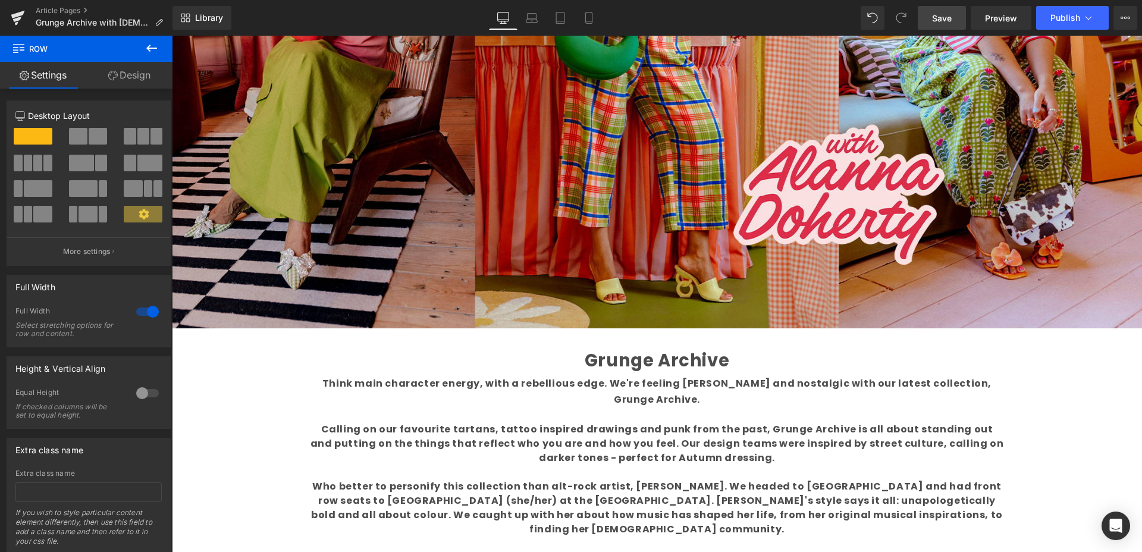
click at [945, 18] on span "Save" at bounding box center [942, 18] width 20 height 12
